Goal: Use online tool/utility: Utilize a website feature to perform a specific function

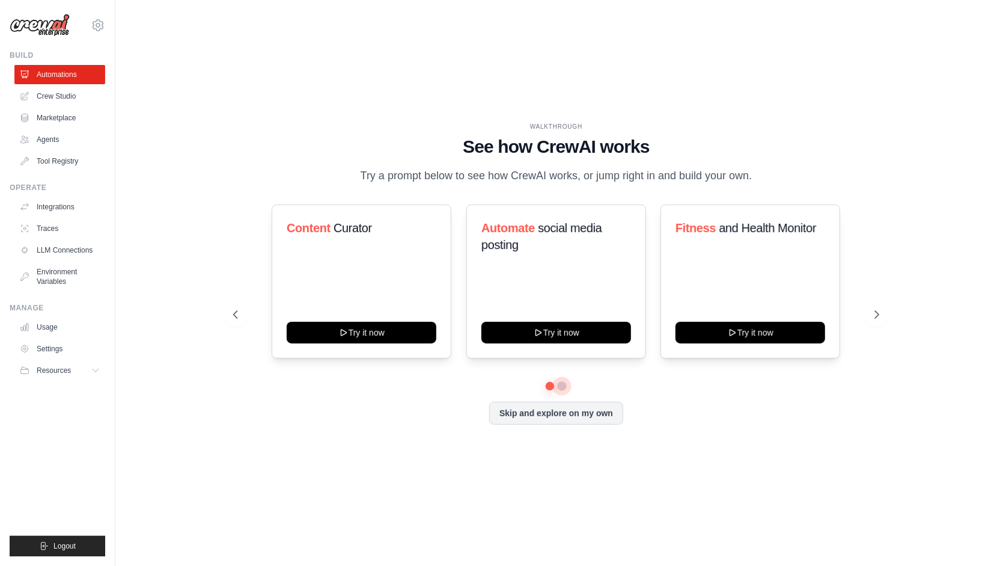
click at [560, 385] on button at bounding box center [563, 386] width 10 height 10
click at [546, 387] on div at bounding box center [556, 385] width 646 height 7
click at [549, 383] on button at bounding box center [550, 385] width 8 height 8
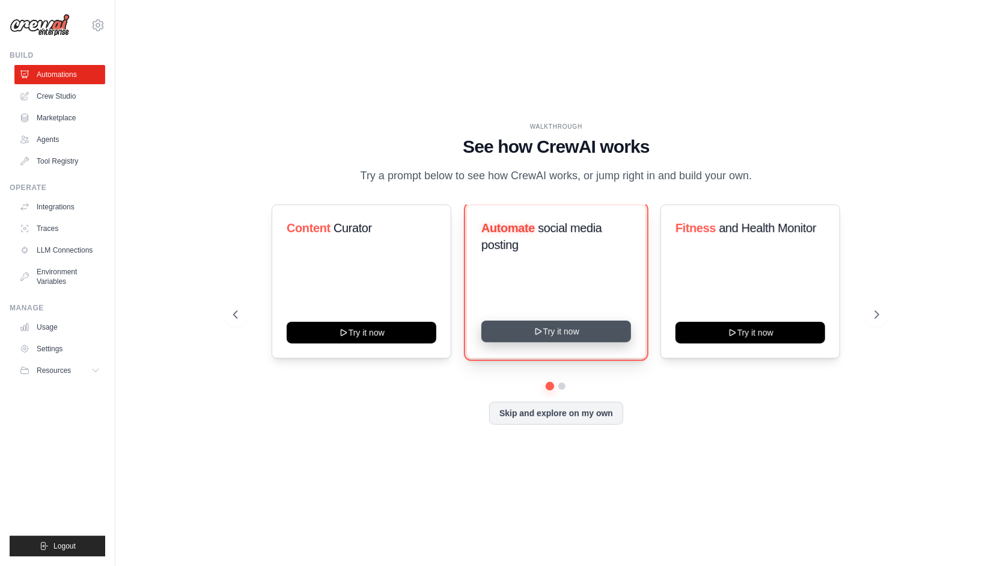
click at [554, 337] on button "Try it now" at bounding box center [556, 331] width 150 height 22
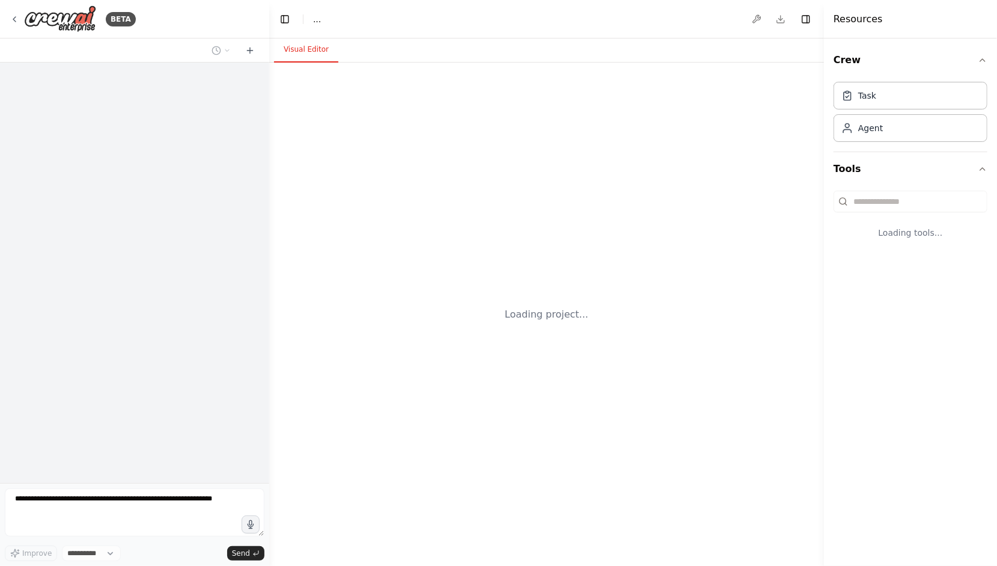
select select "****"
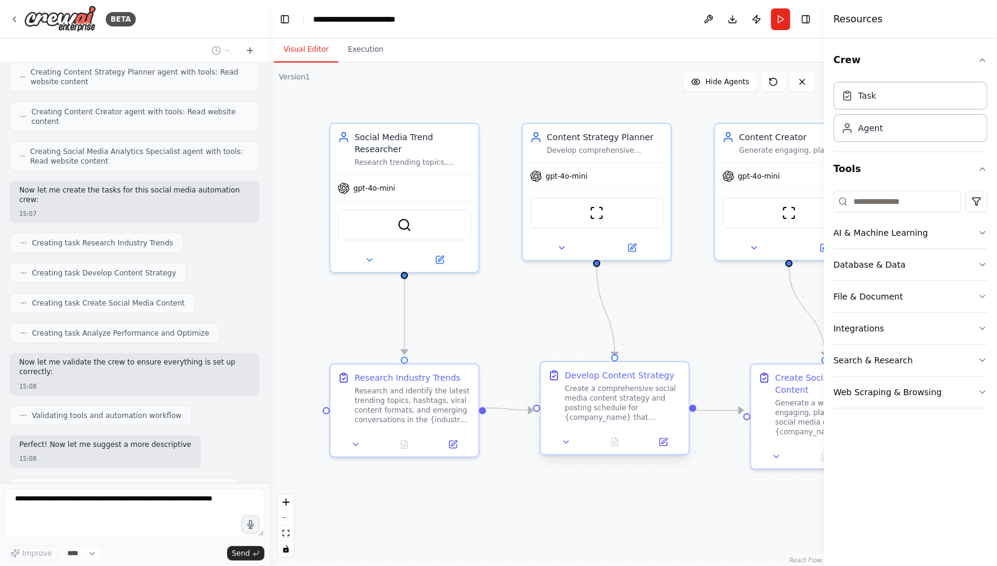
scroll to position [701, 0]
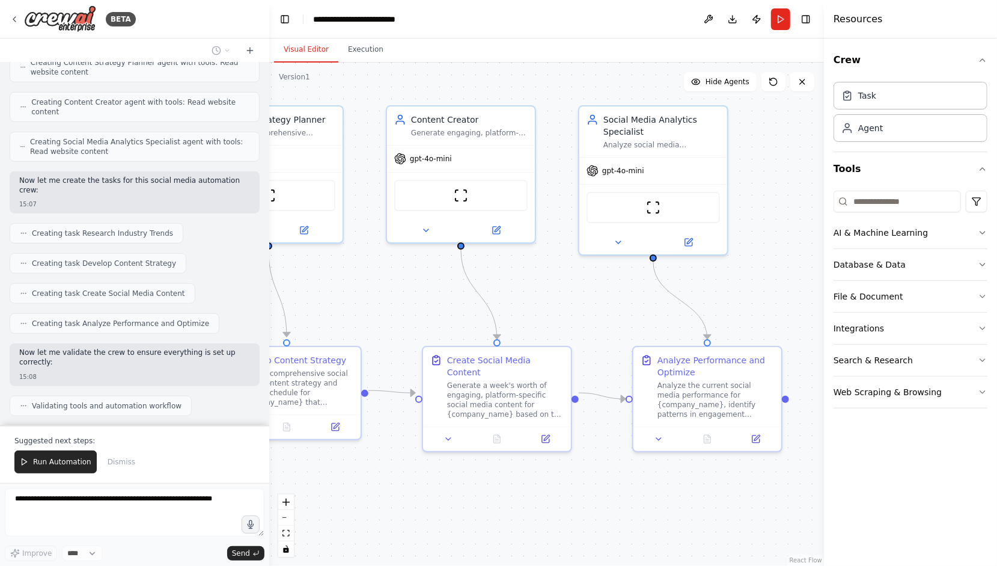
drag, startPoint x: 712, startPoint y: 510, endPoint x: 383, endPoint y: 493, distance: 328.6
click at [383, 493] on div ".deletable-edge-delete-btn { width: 20px; height: 20px; border: 0px solid #ffff…" at bounding box center [546, 314] width 555 height 503
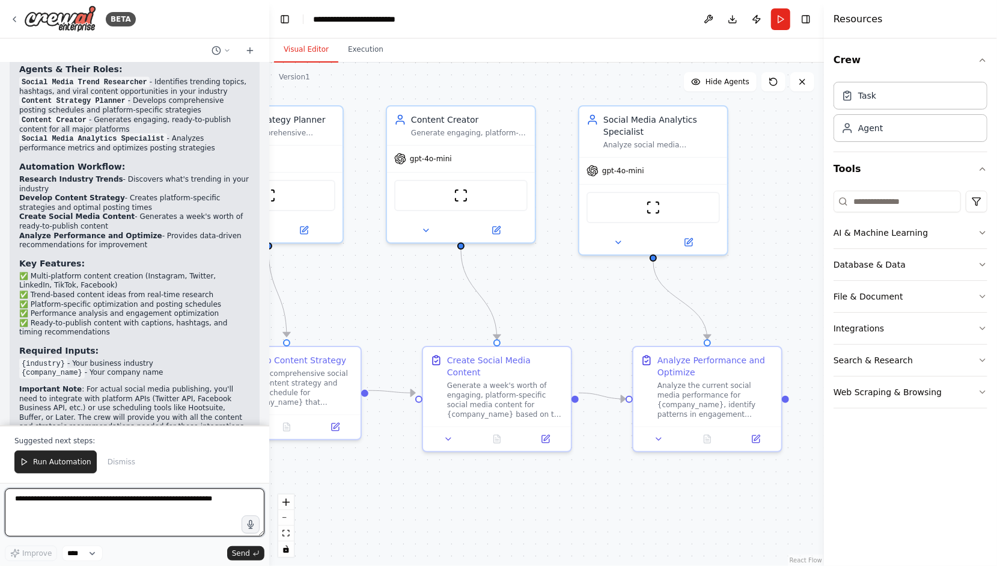
scroll to position [1195, 0]
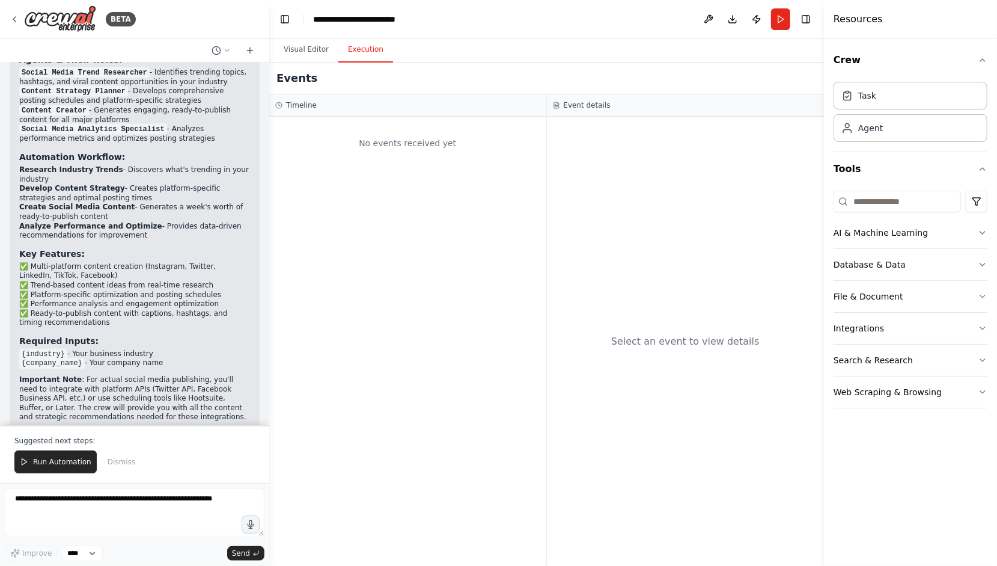
click at [362, 54] on button "Execution" at bounding box center [365, 49] width 55 height 25
click at [303, 56] on button "Visual Editor" at bounding box center [306, 49] width 64 height 25
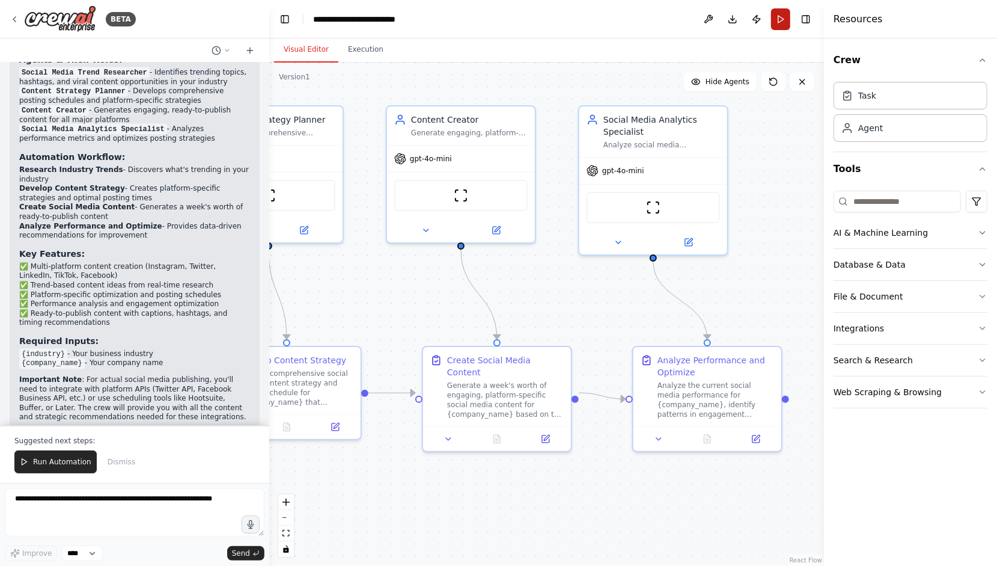
click at [780, 23] on button "Run" at bounding box center [780, 19] width 19 height 22
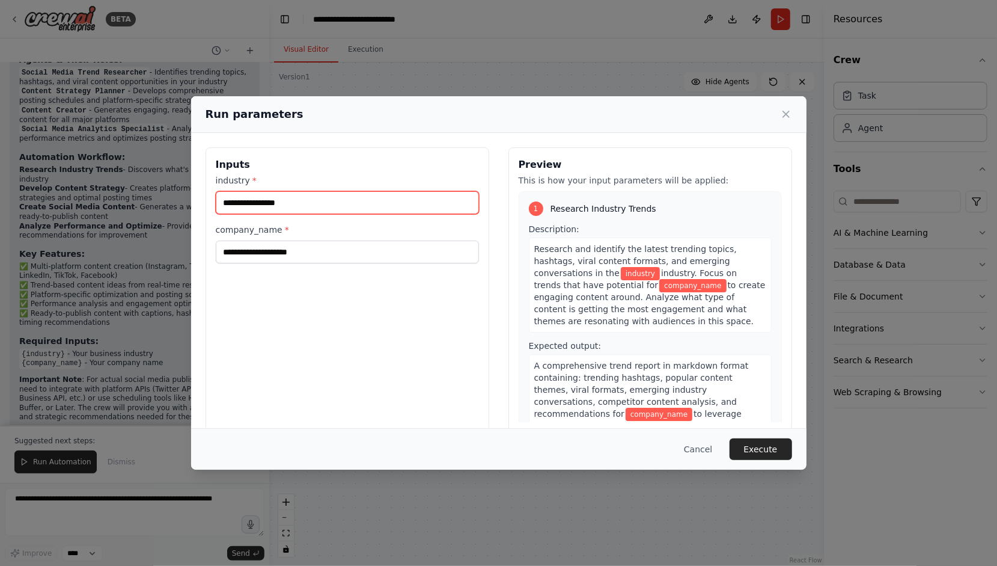
click at [295, 206] on input "industry *" at bounding box center [347, 202] width 263 height 23
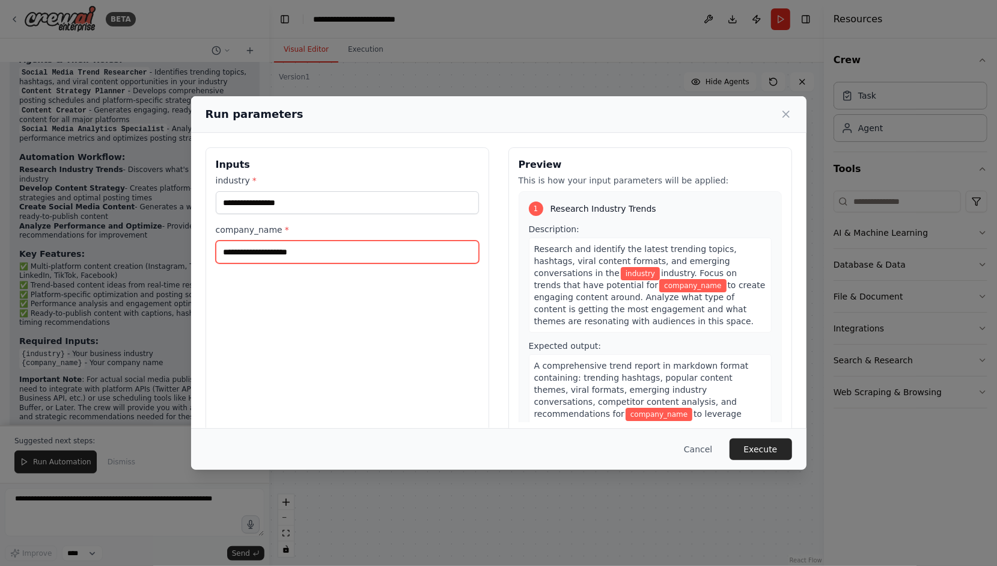
click at [256, 256] on input "company_name *" at bounding box center [347, 251] width 263 height 23
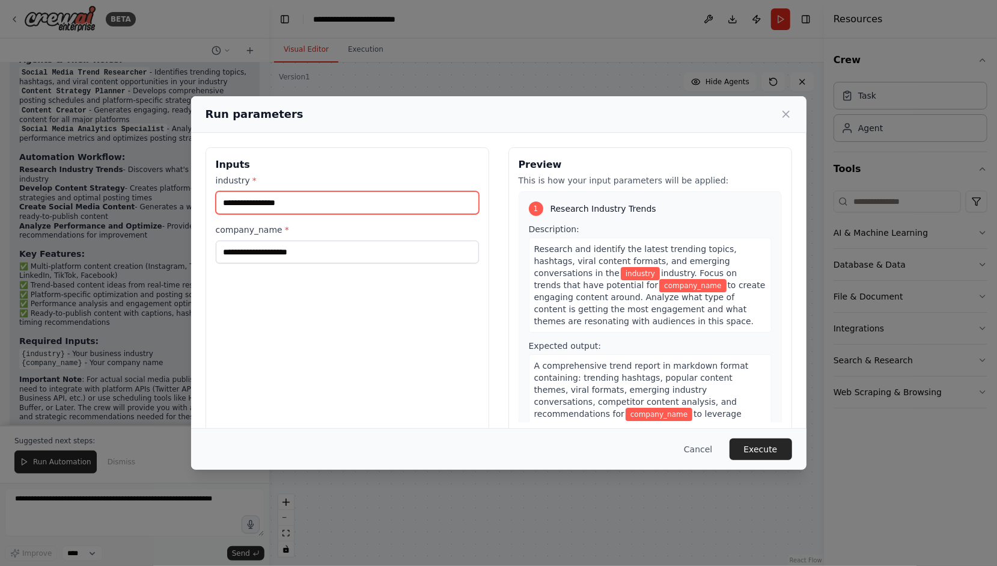
click at [298, 201] on input "industry *" at bounding box center [347, 202] width 263 height 23
type input "**********"
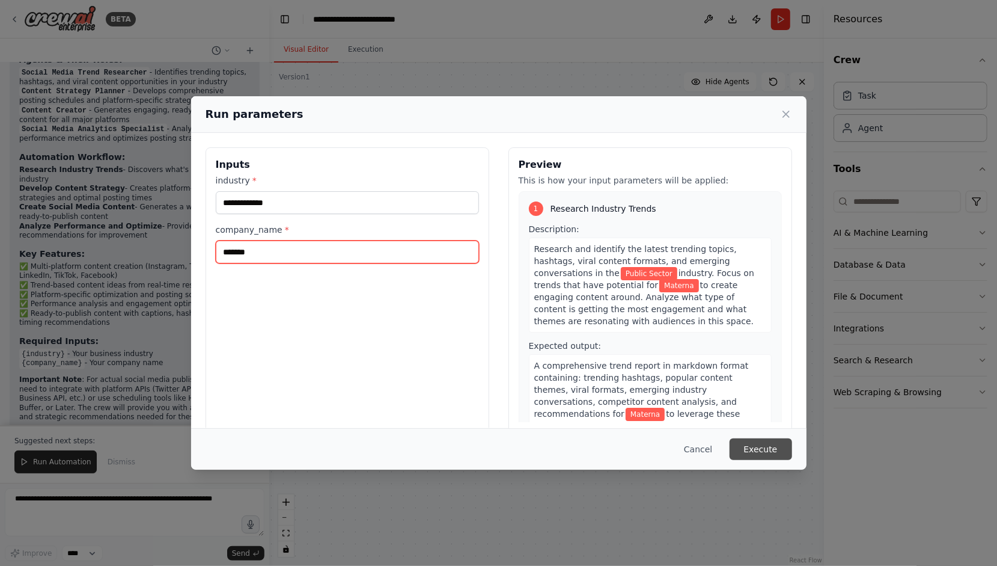
type input "*******"
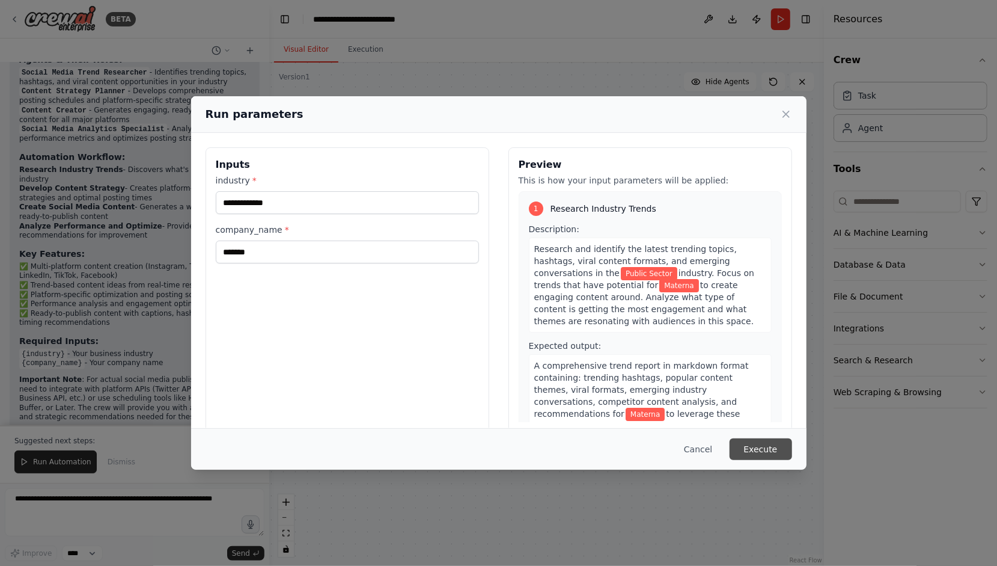
click at [760, 451] on button "Execute" at bounding box center [761, 449] width 63 height 22
